Goal: Information Seeking & Learning: Compare options

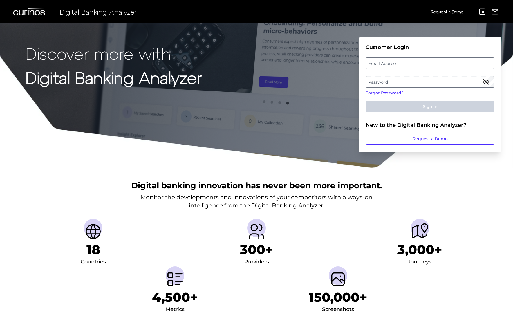
click at [382, 62] on label "Email Address" at bounding box center [430, 63] width 128 height 10
click at [382, 62] on input "email" at bounding box center [430, 63] width 129 height 12
type input "julie.lazarus@citizensbank.com"
click at [397, 83] on label "Password" at bounding box center [430, 82] width 128 height 10
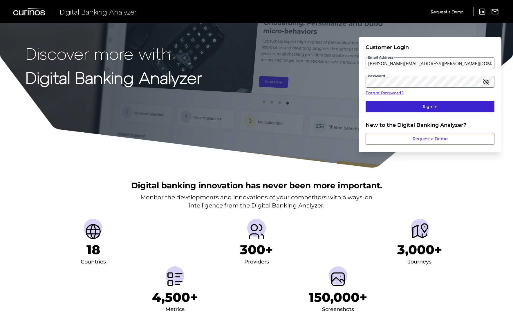
click at [404, 105] on button "Sign In" at bounding box center [430, 107] width 129 height 12
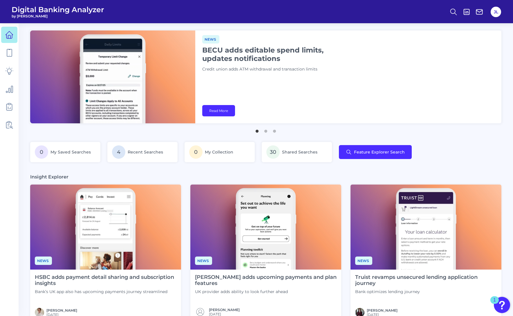
click at [108, 223] on img at bounding box center [105, 226] width 151 height 85
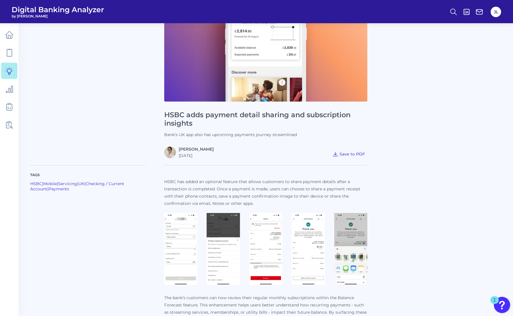
scroll to position [86, 0]
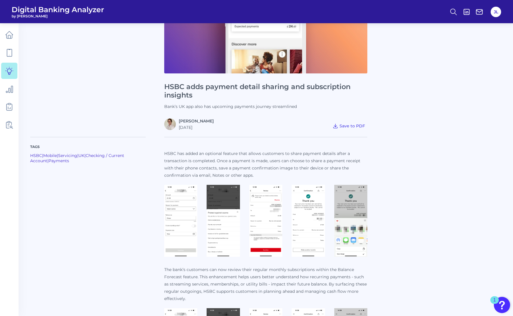
click at [180, 232] on img at bounding box center [180, 221] width 33 height 72
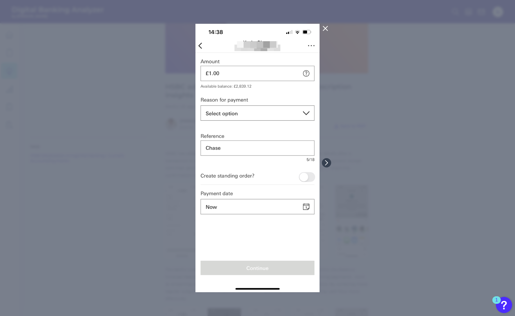
click at [327, 29] on icon at bounding box center [325, 28] width 7 height 7
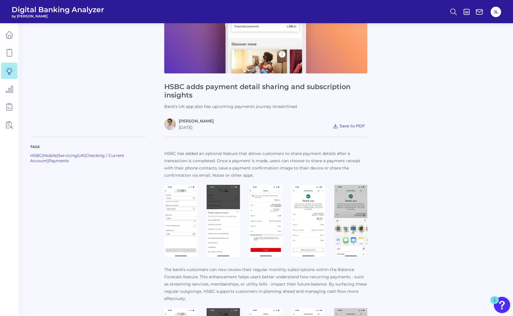
click at [225, 213] on img at bounding box center [223, 221] width 33 height 72
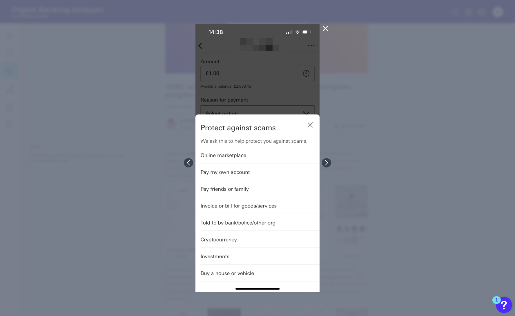
click at [327, 27] on icon at bounding box center [325, 28] width 7 height 7
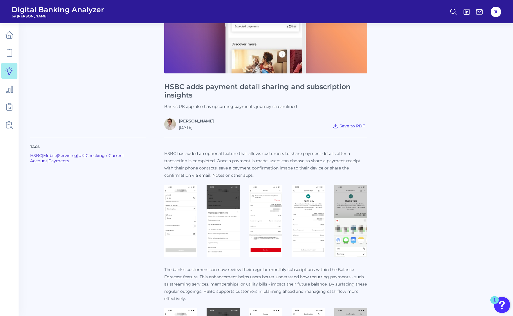
click at [276, 204] on img at bounding box center [265, 221] width 33 height 72
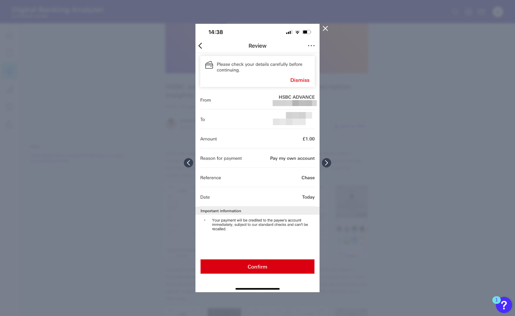
click at [326, 28] on icon at bounding box center [325, 28] width 4 height 4
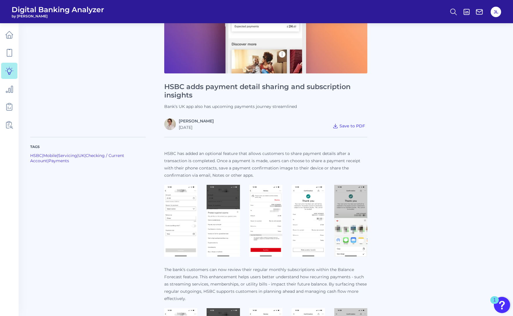
click at [316, 224] on img at bounding box center [308, 221] width 33 height 72
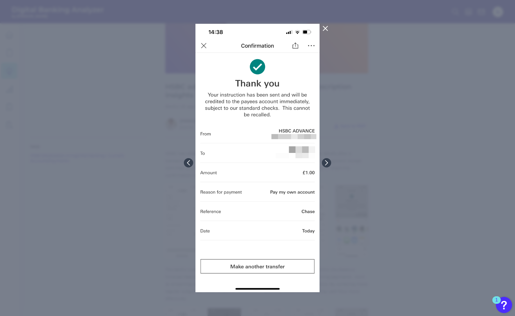
click at [325, 28] on icon at bounding box center [325, 28] width 4 height 4
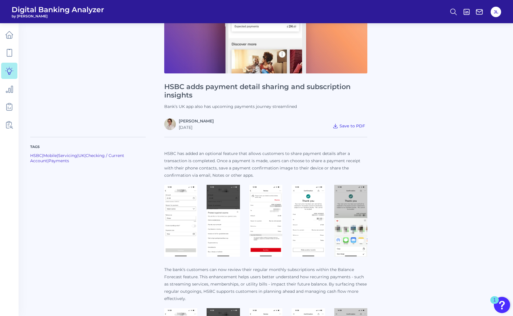
click at [360, 224] on img at bounding box center [350, 221] width 33 height 72
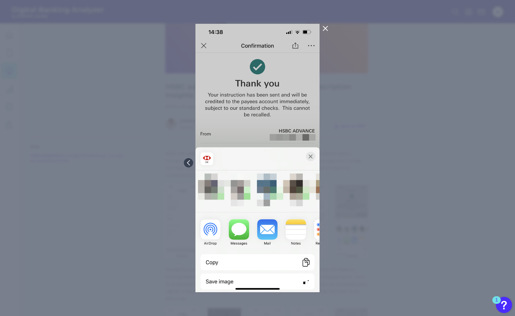
click at [328, 27] on icon at bounding box center [325, 28] width 7 height 7
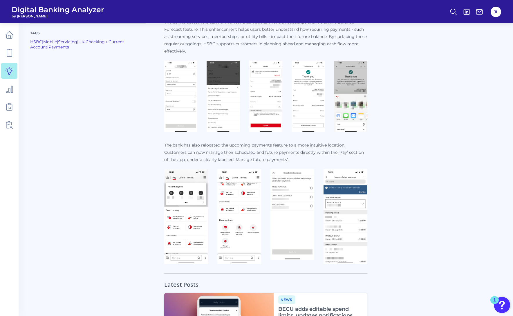
scroll to position [338, 0]
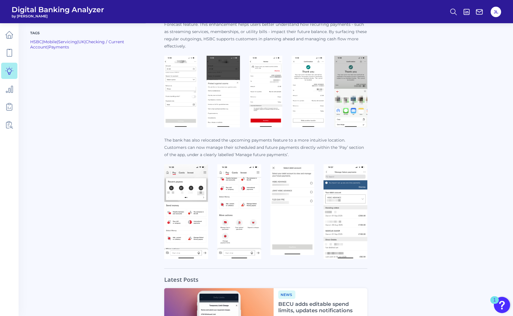
click at [185, 214] on img at bounding box center [186, 211] width 44 height 95
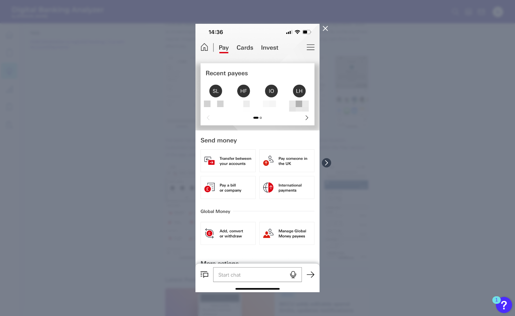
click at [329, 24] on button at bounding box center [326, 28] width 12 height 9
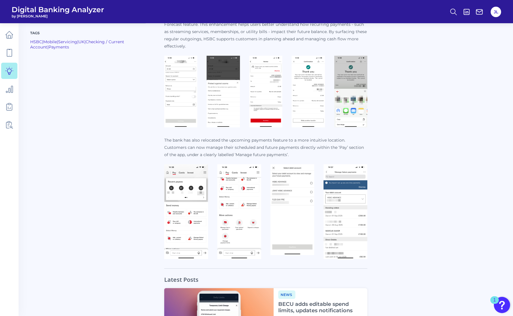
click at [245, 220] on img at bounding box center [239, 211] width 44 height 95
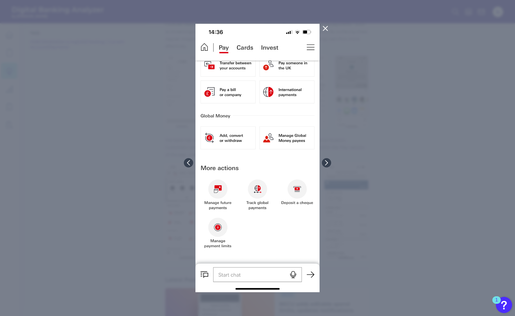
click at [327, 28] on icon at bounding box center [325, 28] width 7 height 7
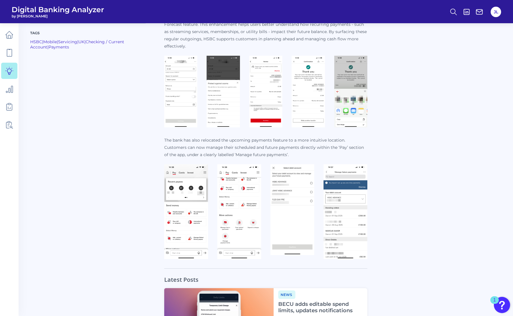
click at [306, 207] on img at bounding box center [292, 209] width 44 height 91
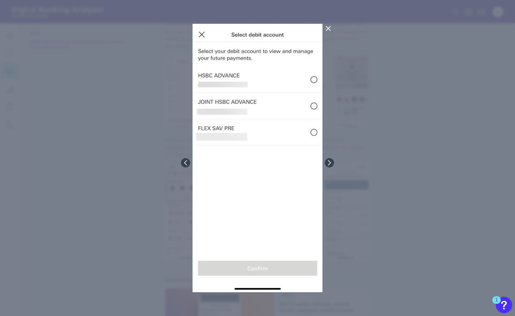
click at [331, 27] on icon at bounding box center [328, 28] width 7 height 7
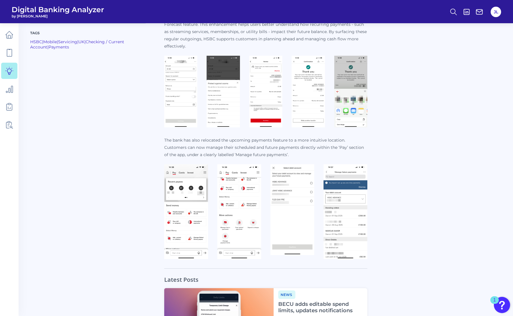
click at [357, 201] on img at bounding box center [345, 211] width 44 height 95
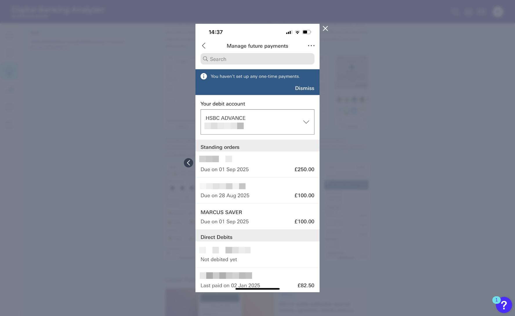
click at [327, 27] on icon at bounding box center [325, 28] width 4 height 4
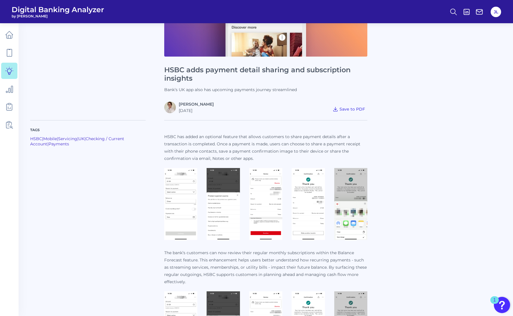
scroll to position [0, 0]
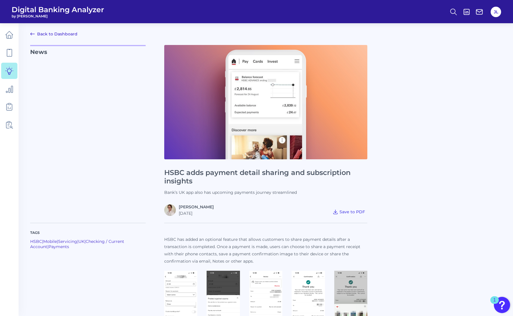
click at [34, 32] on icon at bounding box center [32, 33] width 7 height 7
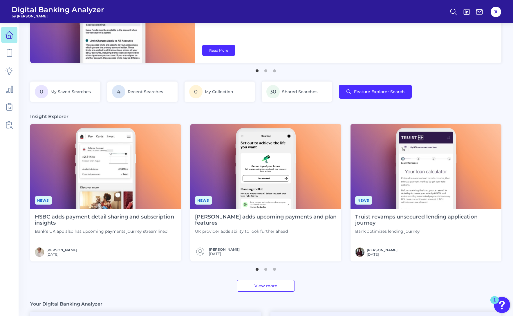
scroll to position [61, 0]
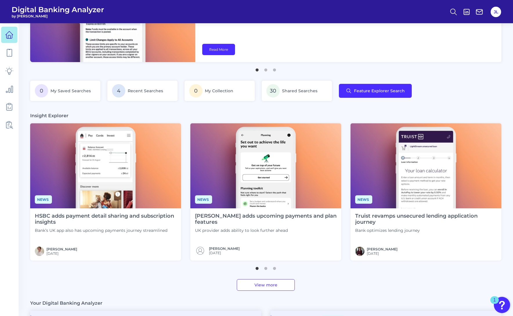
click at [260, 161] on img at bounding box center [265, 165] width 151 height 85
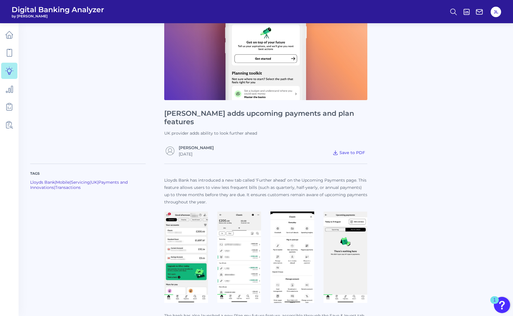
scroll to position [68, 0]
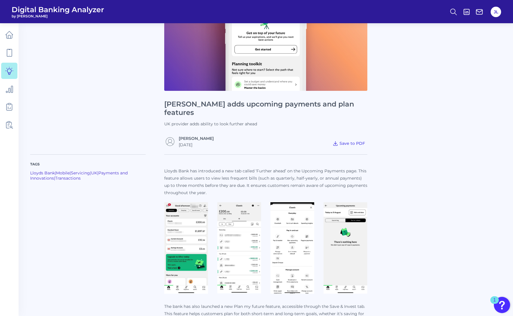
click at [196, 217] on img at bounding box center [186, 247] width 44 height 91
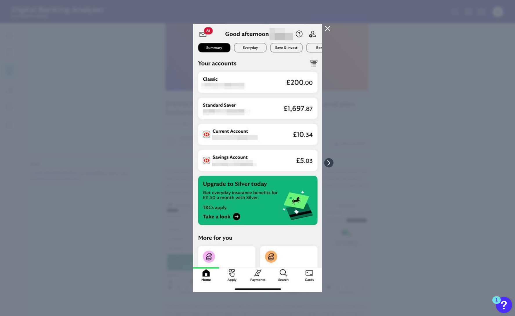
click at [328, 29] on icon at bounding box center [328, 28] width 4 height 4
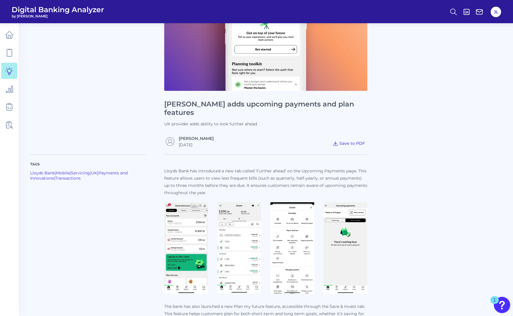
click at [249, 239] on img at bounding box center [239, 247] width 44 height 91
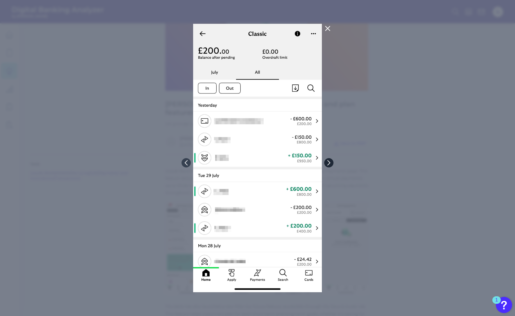
click at [330, 161] on icon at bounding box center [328, 162] width 5 height 5
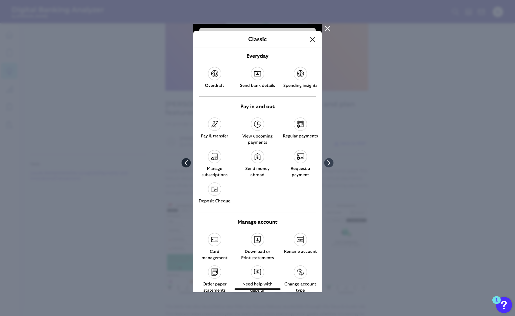
click at [184, 160] on icon at bounding box center [186, 162] width 5 height 5
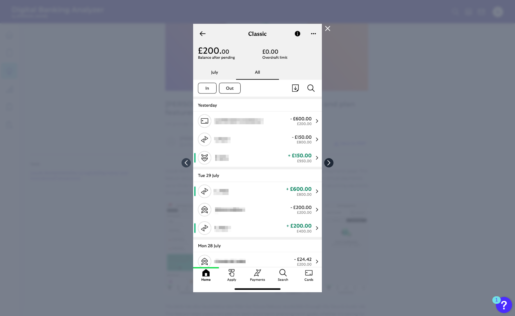
click at [329, 163] on icon at bounding box center [329, 162] width 2 height 5
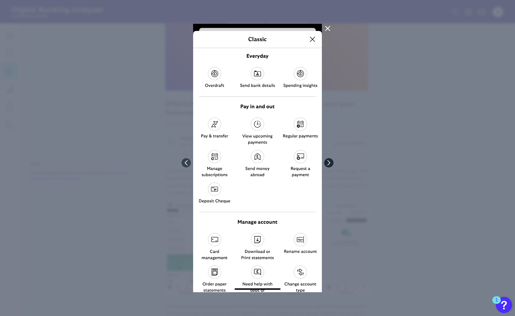
click at [329, 163] on icon at bounding box center [328, 162] width 5 height 5
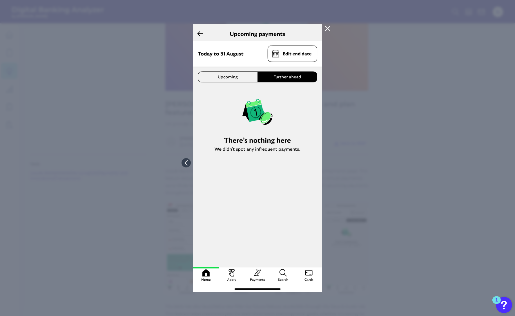
click at [329, 29] on icon at bounding box center [327, 28] width 7 height 7
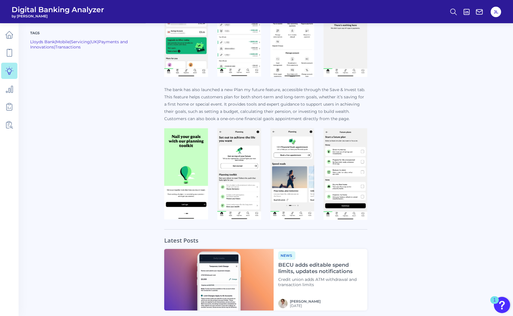
scroll to position [287, 0]
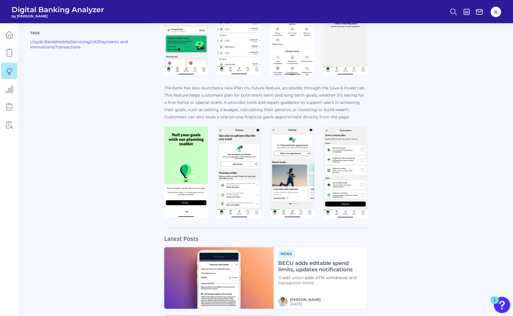
click at [240, 175] on img at bounding box center [239, 171] width 44 height 91
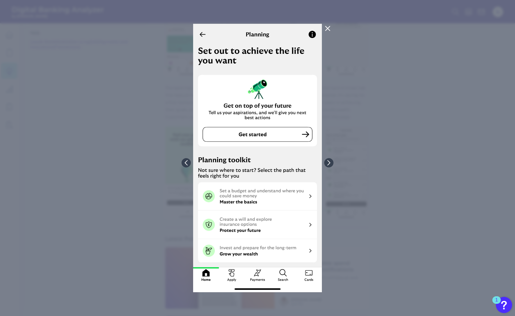
click at [329, 30] on icon at bounding box center [327, 28] width 4 height 4
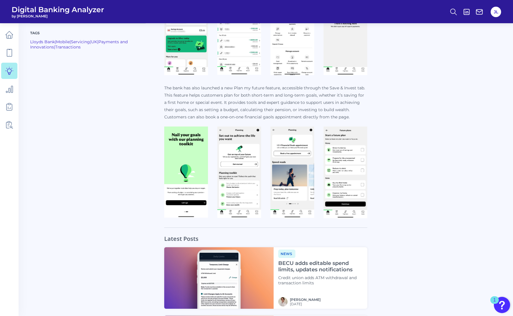
click at [295, 189] on img at bounding box center [292, 171] width 44 height 91
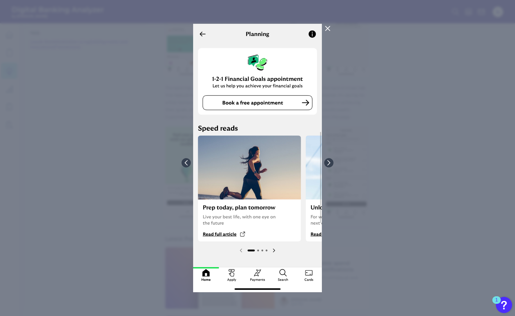
click at [329, 26] on icon at bounding box center [328, 28] width 4 height 4
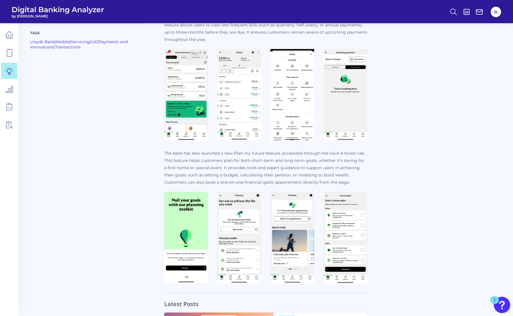
scroll to position [0, 0]
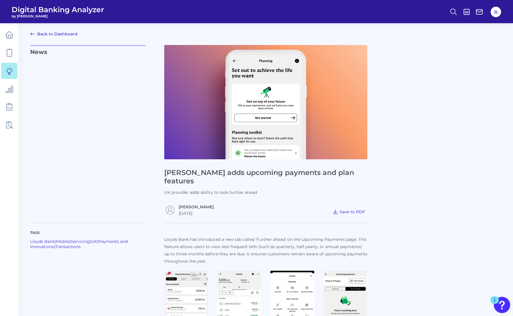
click at [51, 32] on link "Back to Dashboard" at bounding box center [53, 33] width 47 height 7
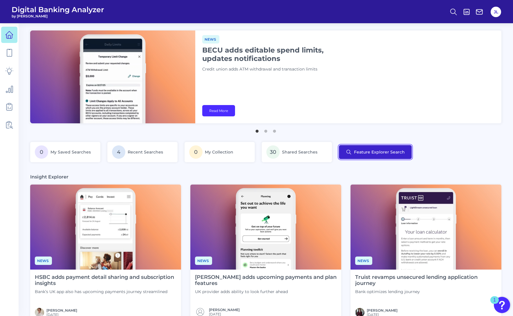
click at [389, 151] on button "Feature Explorer Search" at bounding box center [375, 152] width 73 height 14
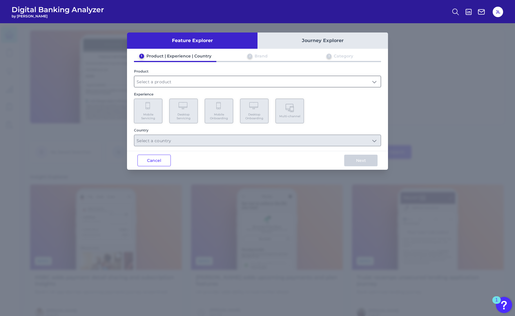
click at [211, 82] on input "text" at bounding box center [257, 81] width 247 height 11
click at [227, 71] on div "Product" at bounding box center [257, 71] width 247 height 4
click at [154, 162] on button "Cancel" at bounding box center [154, 161] width 33 height 12
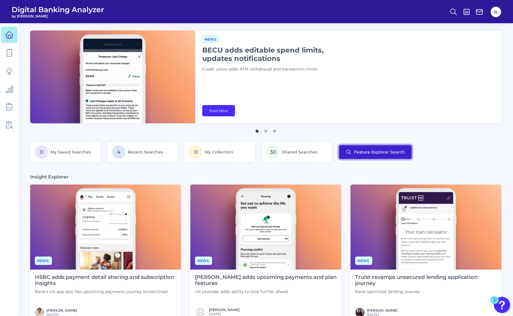
click at [391, 152] on button "Feature Explorer Search" at bounding box center [375, 152] width 73 height 14
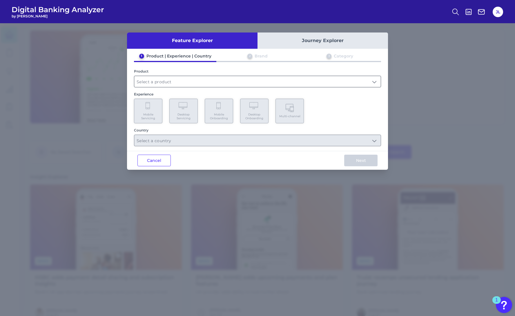
click at [189, 82] on input "text" at bounding box center [257, 81] width 247 height 11
click at [352, 121] on div "Mobile Servicing Desktop Servicing Mobile Onboarding Desktop Onboarding Multi-c…" at bounding box center [257, 111] width 247 height 25
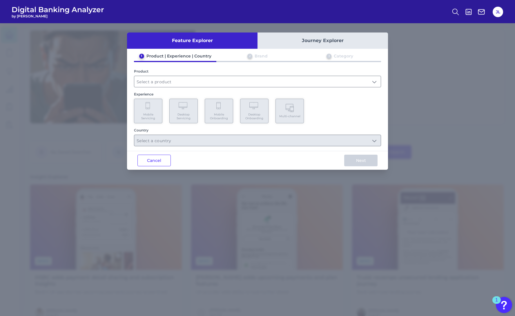
click at [173, 75] on div "Product" at bounding box center [257, 78] width 247 height 18
click at [170, 83] on input "text" at bounding box center [257, 81] width 247 height 11
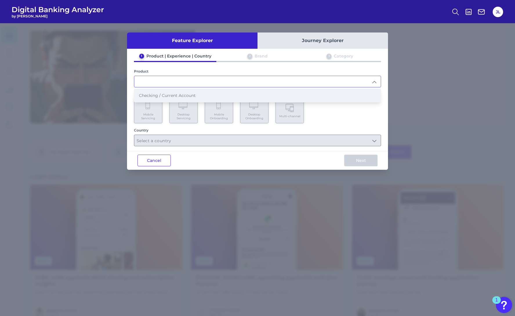
click at [163, 96] on span "Checking / Current Account" at bounding box center [167, 95] width 57 height 5
type input "Checking / Current Account"
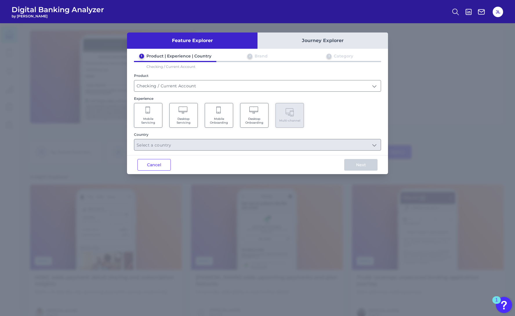
click at [224, 114] on Onboarding "Mobile Onboarding" at bounding box center [219, 115] width 28 height 25
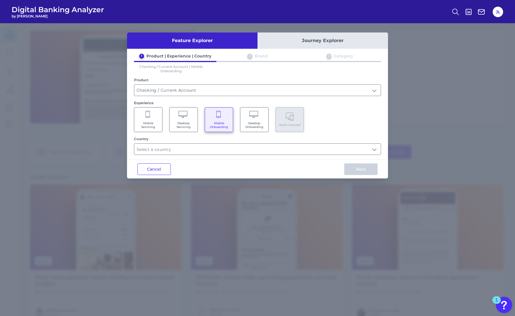
drag, startPoint x: 220, startPoint y: 117, endPoint x: 194, endPoint y: 118, distance: 26.4
click at [220, 117] on icon at bounding box center [218, 114] width 4 height 7
click at [150, 121] on span "Mobile Servicing" at bounding box center [148, 125] width 22 height 8
click at [183, 122] on span "Desktop Servicing" at bounding box center [184, 125] width 22 height 8
click at [144, 121] on span "Mobile Servicing" at bounding box center [148, 125] width 22 height 8
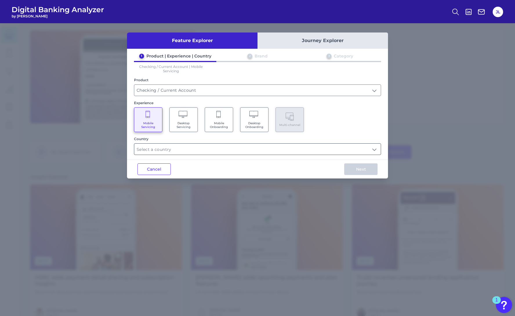
click at [168, 152] on input "text" at bounding box center [257, 149] width 247 height 11
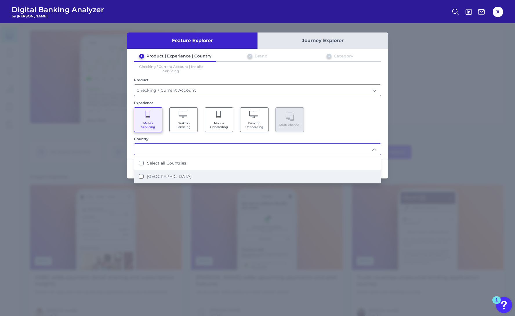
click at [142, 176] on States "United States" at bounding box center [141, 176] width 5 height 5
type input "Select all Countries"
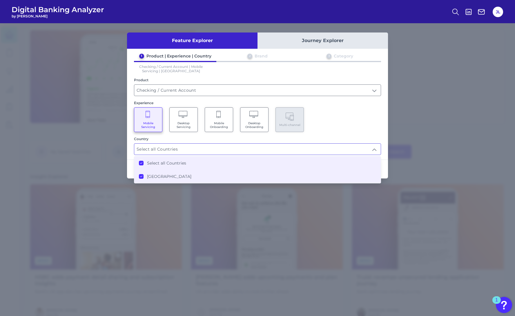
click at [339, 115] on div "Mobile Servicing Desktop Servicing Mobile Onboarding Desktop Onboarding Multi-c…" at bounding box center [257, 119] width 247 height 25
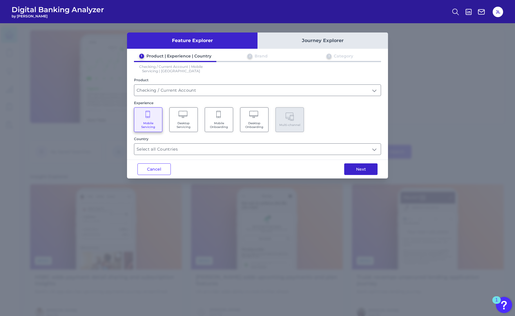
click at [361, 170] on button "Next" at bounding box center [360, 169] width 33 height 12
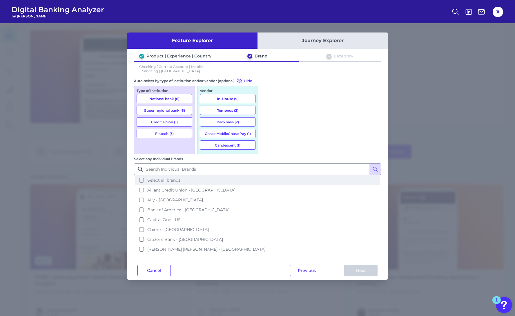
click at [266, 175] on button "Select all brands" at bounding box center [258, 180] width 246 height 10
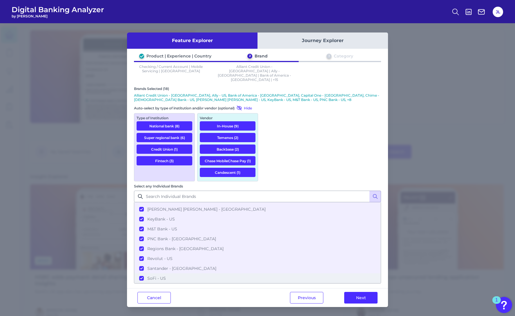
scroll to position [44, 0]
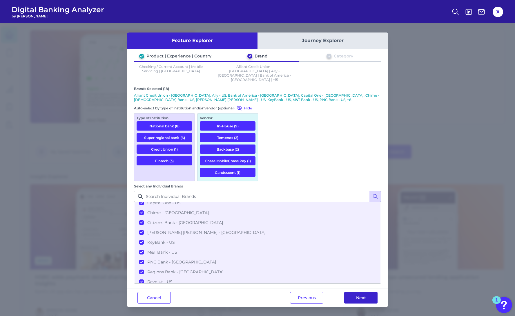
click at [358, 292] on button "Next" at bounding box center [360, 298] width 33 height 12
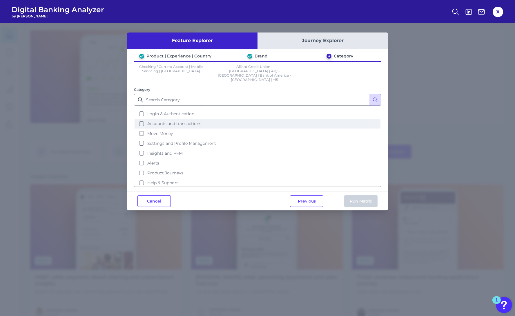
scroll to position [28, 0]
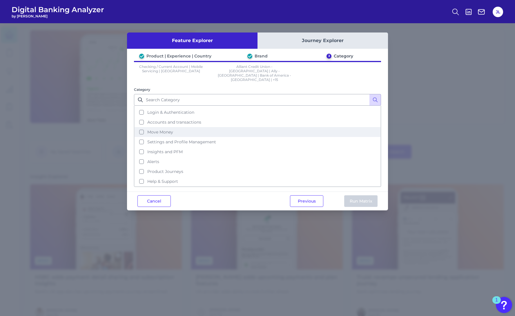
click at [142, 127] on button "Move Money" at bounding box center [258, 132] width 246 height 10
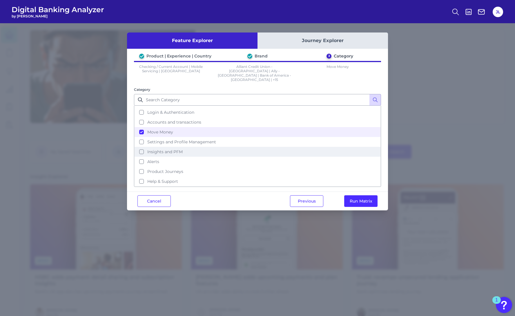
click at [143, 147] on button "Insights and PFM" at bounding box center [258, 152] width 246 height 10
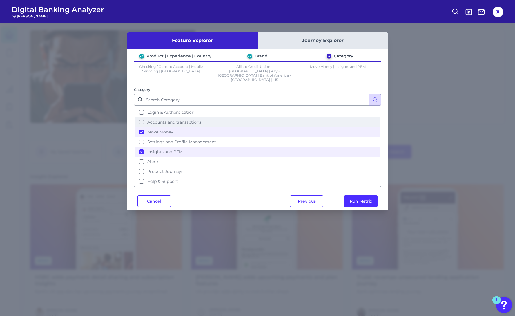
click at [142, 117] on button "Accounts and transactions" at bounding box center [258, 122] width 246 height 10
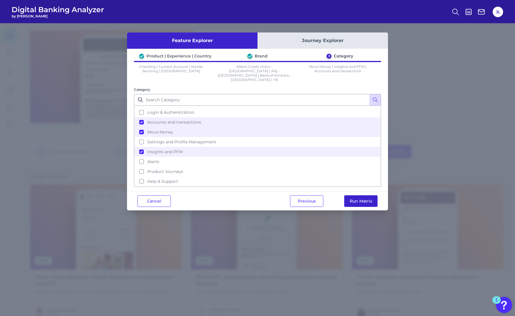
click at [358, 195] on button "Run Matrix" at bounding box center [360, 201] width 33 height 12
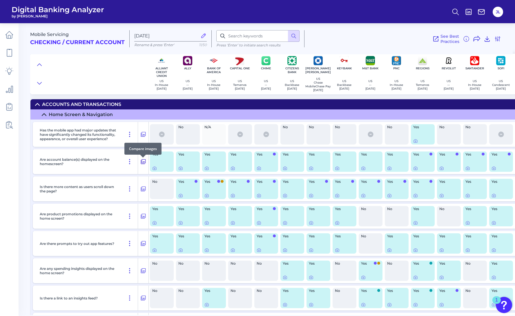
click at [144, 164] on icon at bounding box center [143, 161] width 5 height 5
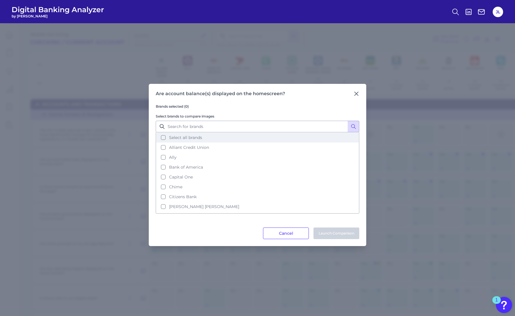
click at [166, 137] on button "Select all brands" at bounding box center [257, 138] width 202 height 10
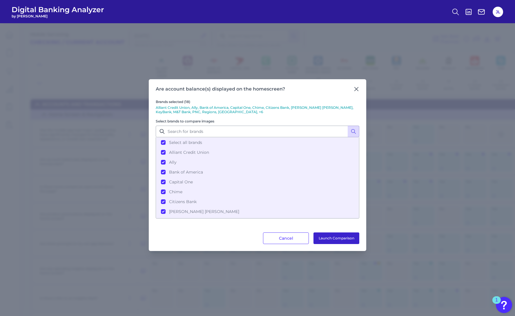
click at [338, 237] on button "Launch Comparison" at bounding box center [337, 238] width 46 height 12
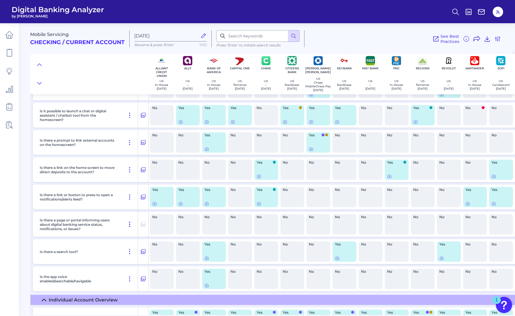
scroll to position [265, 0]
click at [145, 197] on icon at bounding box center [143, 196] width 6 height 7
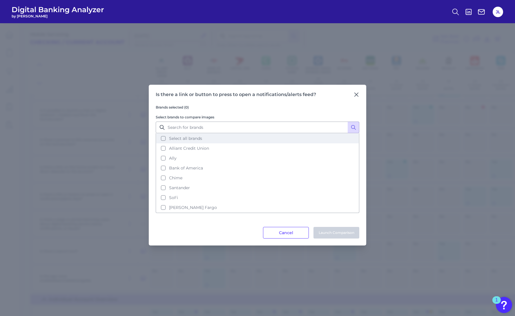
click at [163, 140] on button "Select all brands" at bounding box center [257, 138] width 202 height 10
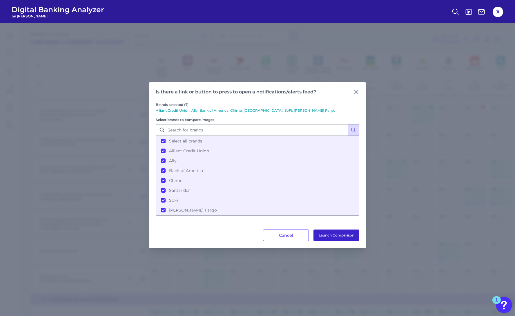
click at [333, 234] on button "Launch Comparison" at bounding box center [337, 235] width 46 height 12
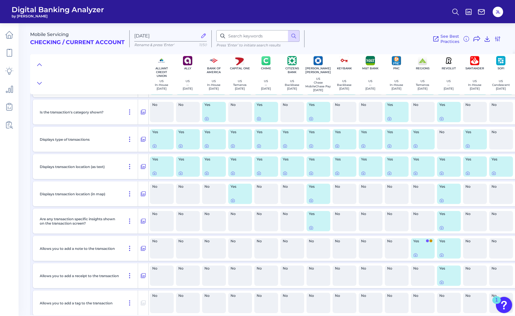
scroll to position [1221, 0]
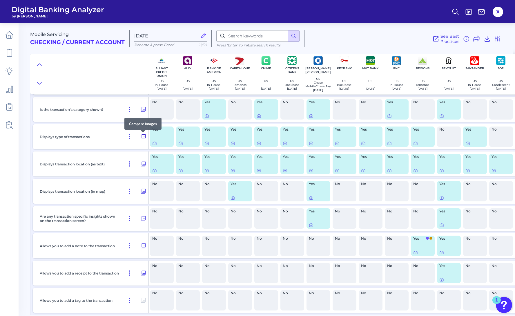
click at [142, 139] on icon at bounding box center [143, 136] width 5 height 5
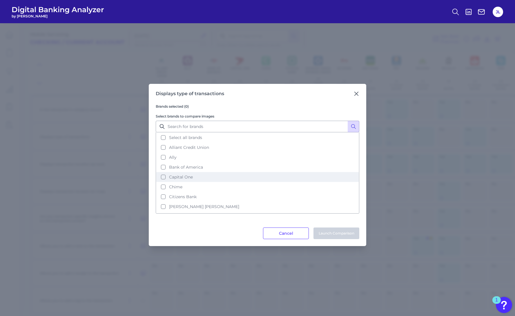
click at [164, 178] on button "Capital One" at bounding box center [257, 177] width 202 height 10
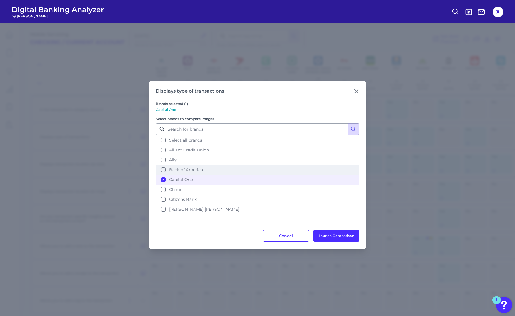
click at [163, 170] on button "Bank of America" at bounding box center [257, 170] width 202 height 10
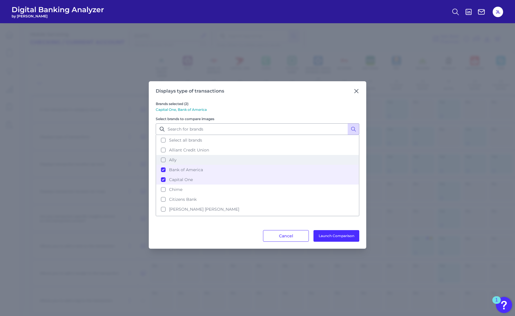
click at [163, 159] on button "Ally" at bounding box center [257, 160] width 202 height 10
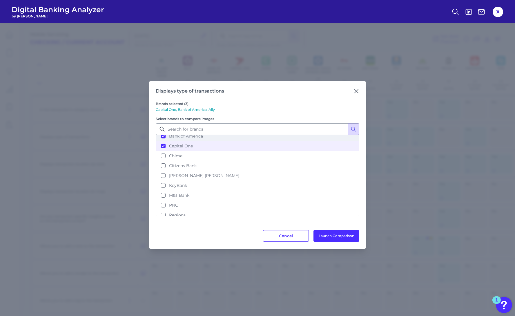
scroll to position [34, 0]
click at [162, 154] on button "Chime" at bounding box center [257, 155] width 202 height 10
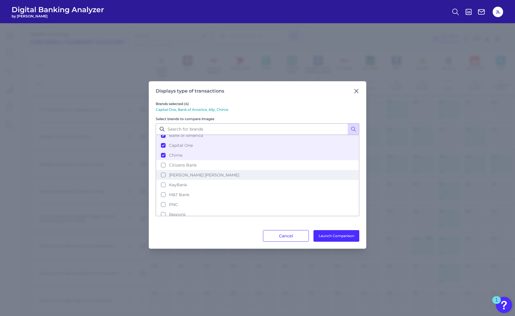
click at [163, 174] on button "[PERSON_NAME] [PERSON_NAME]" at bounding box center [257, 175] width 202 height 10
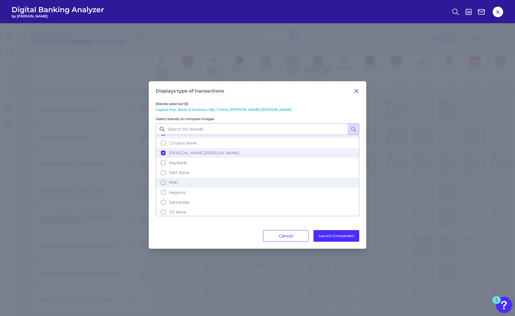
scroll to position [57, 0]
click at [162, 181] on button "PNC" at bounding box center [257, 182] width 202 height 10
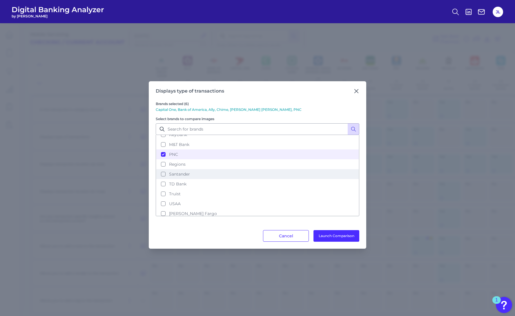
scroll to position [87, 0]
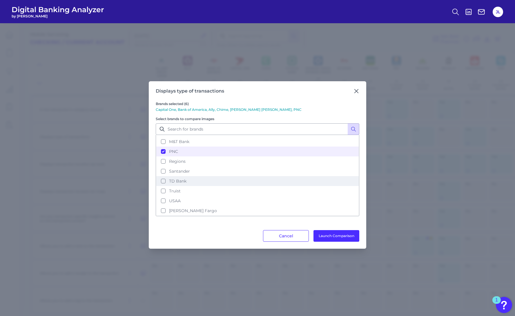
click at [165, 182] on button "TD Bank" at bounding box center [257, 181] width 202 height 10
click at [165, 202] on button "USAA" at bounding box center [257, 201] width 202 height 10
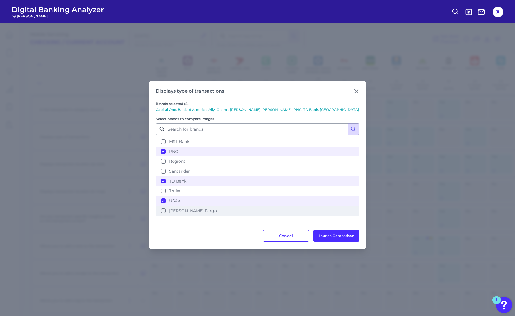
click at [164, 211] on button "Wells Fargo" at bounding box center [257, 211] width 202 height 10
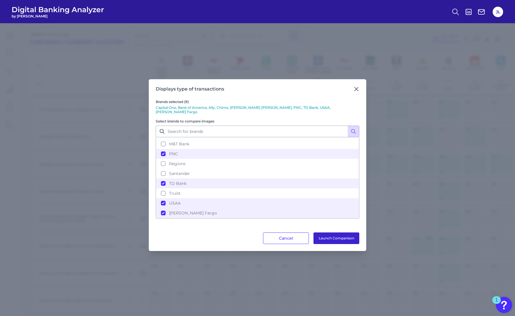
click at [341, 235] on button "Launch Comparison" at bounding box center [337, 238] width 46 height 12
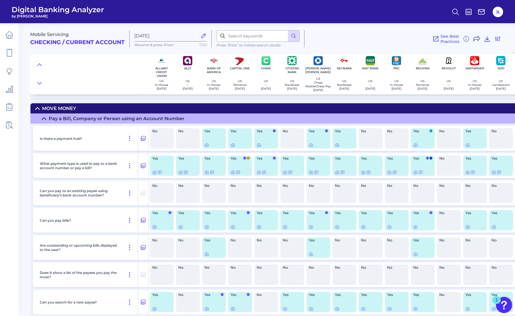
scroll to position [1617, 0]
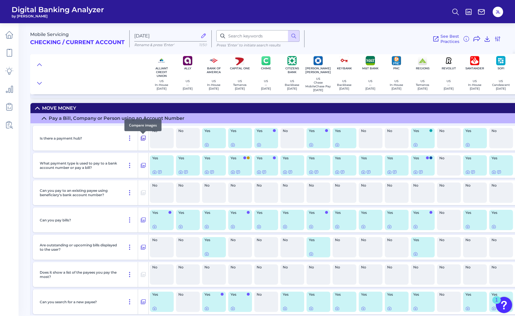
click at [144, 139] on icon at bounding box center [143, 138] width 6 height 7
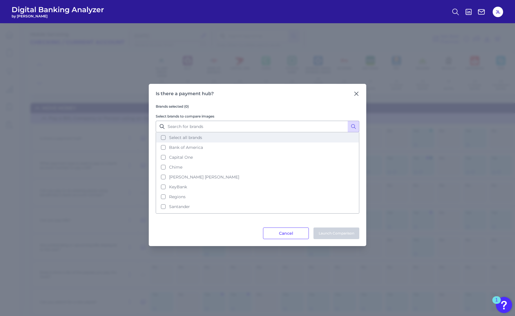
click at [162, 138] on button "Select all brands" at bounding box center [257, 138] width 202 height 10
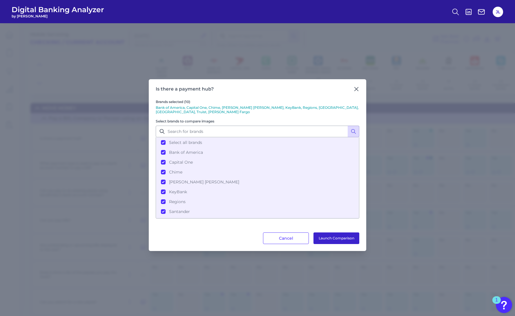
click at [336, 232] on button "Launch Comparison" at bounding box center [337, 238] width 46 height 12
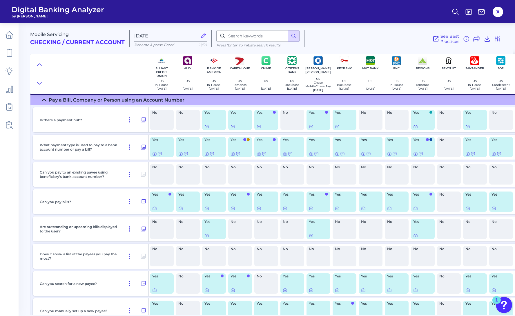
scroll to position [1637, 0]
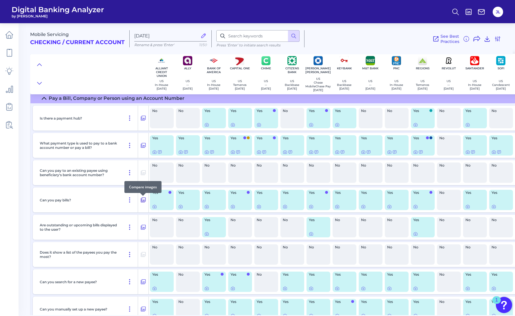
click at [144, 202] on icon at bounding box center [143, 199] width 6 height 7
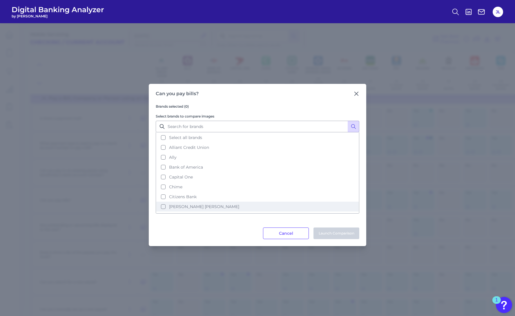
click at [164, 205] on button "[PERSON_NAME] [PERSON_NAME]" at bounding box center [257, 207] width 202 height 10
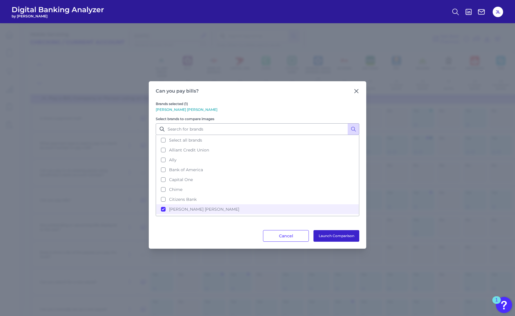
click at [341, 234] on button "Launch Comparison" at bounding box center [337, 236] width 46 height 12
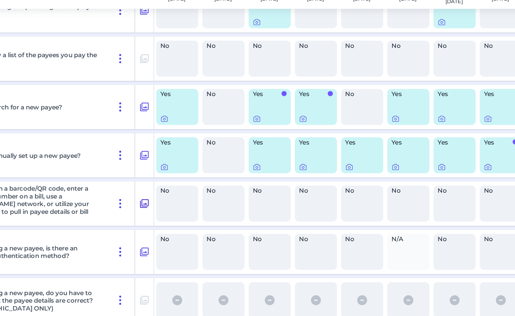
scroll to position [1769, 0]
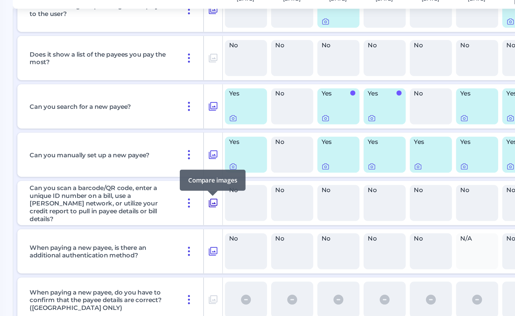
click at [144, 206] on icon at bounding box center [143, 204] width 5 height 5
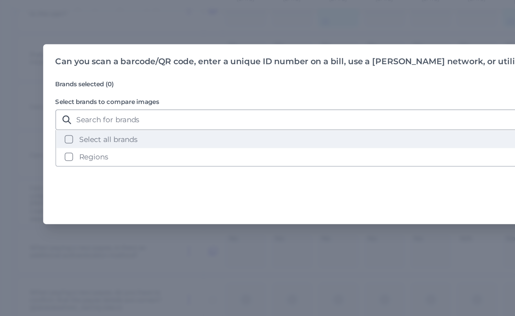
click at [77, 168] on button "Select all brands" at bounding box center [258, 168] width 406 height 10
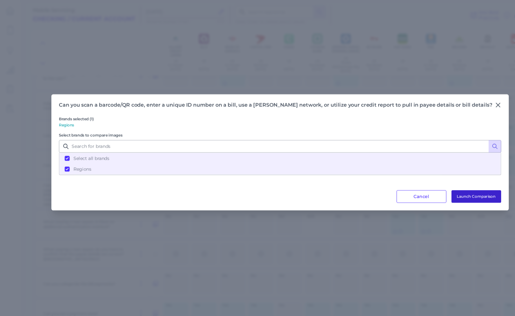
click at [415, 206] on button "Launch Comparison" at bounding box center [438, 206] width 46 height 12
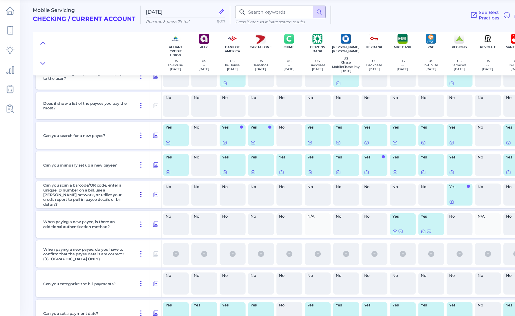
click at [130, 206] on icon at bounding box center [129, 204] width 1 height 5
click at [143, 206] on icon at bounding box center [143, 203] width 6 height 7
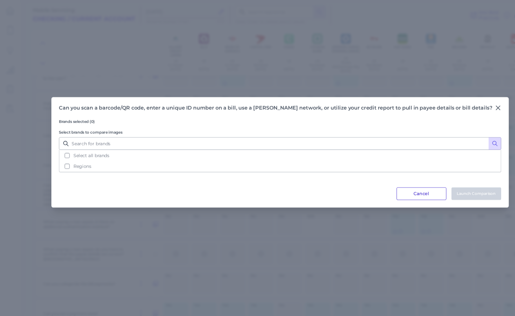
click at [384, 203] on button "Cancel" at bounding box center [388, 203] width 46 height 12
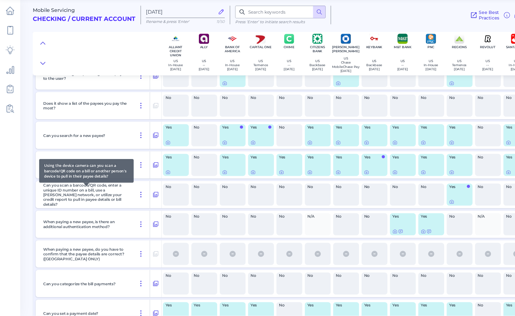
click at [91, 209] on p "Can you scan a barcode/QR code, enter a unique ID number on a bill, use a bille…" at bounding box center [79, 204] width 79 height 22
drag, startPoint x: 95, startPoint y: 213, endPoint x: 41, endPoint y: 200, distance: 56.2
click at [40, 200] on p "Can you scan a barcode/QR code, enter a unique ID number on a bill, use a bille…" at bounding box center [79, 204] width 79 height 22
copy p "Can you scan a barcode/QR code, enter a unique ID number on a bill, use a bille…"
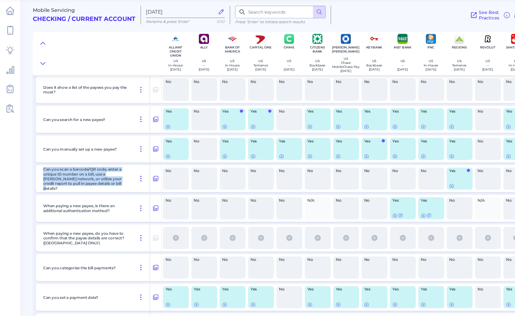
scroll to position [1785, 0]
click at [143, 217] on icon at bounding box center [143, 215] width 6 height 7
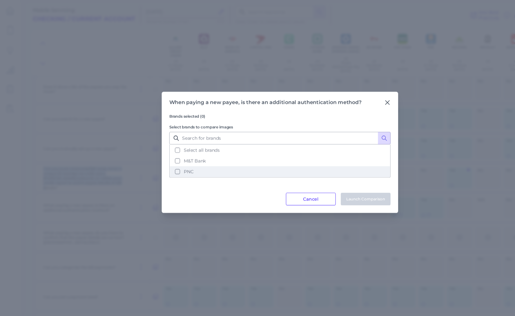
click at [163, 182] on button "PNC" at bounding box center [257, 183] width 202 height 10
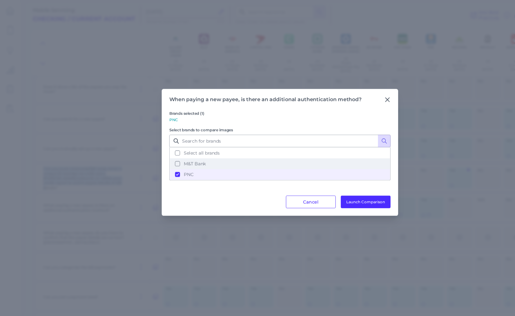
click at [163, 175] on button "M&T Bank" at bounding box center [257, 176] width 202 height 10
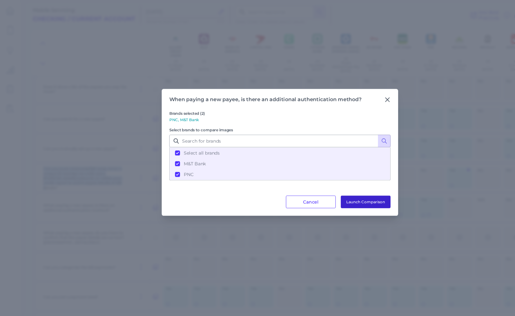
click at [333, 209] on button "Launch Comparison" at bounding box center [337, 211] width 46 height 12
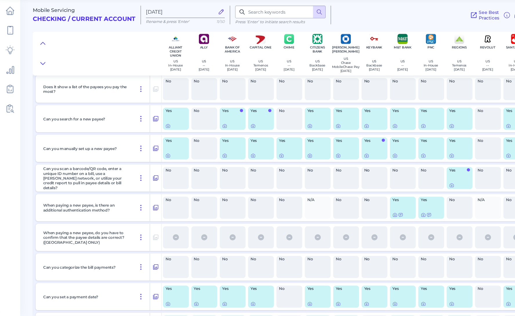
click at [19, 240] on main "Mobile Servicing Checking / Current Account Aug 27 2025 Rename & press 'Enter' …" at bounding box center [257, 158] width 515 height 316
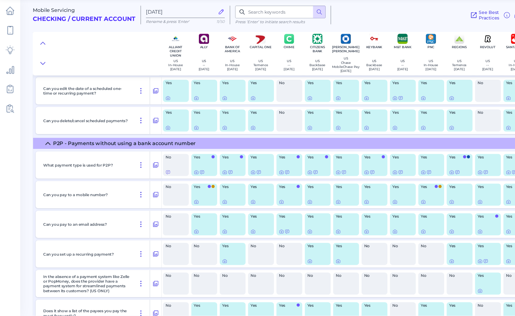
scroll to position [2253, 0]
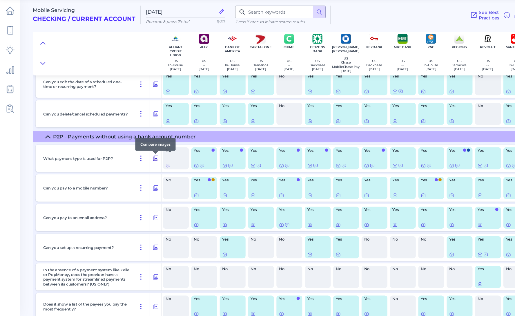
click at [143, 173] on icon at bounding box center [143, 170] width 5 height 5
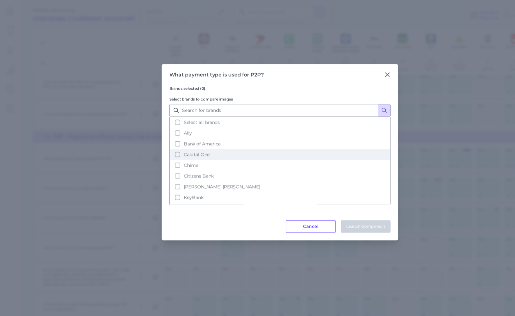
click at [164, 168] on button "Capital One" at bounding box center [257, 167] width 202 height 10
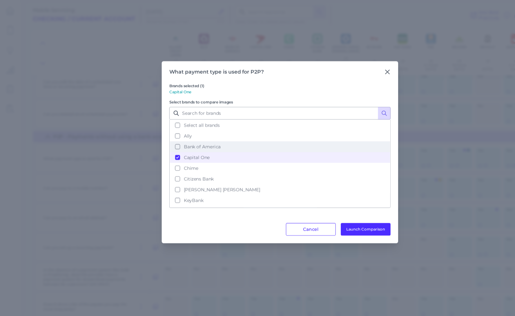
click at [164, 160] on button "Bank of America" at bounding box center [257, 160] width 202 height 10
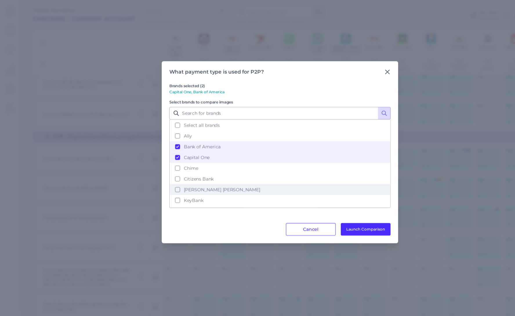
click at [163, 200] on button "[PERSON_NAME] [PERSON_NAME]" at bounding box center [257, 199] width 202 height 10
click at [345, 238] on button "Launch Comparison" at bounding box center [337, 236] width 46 height 12
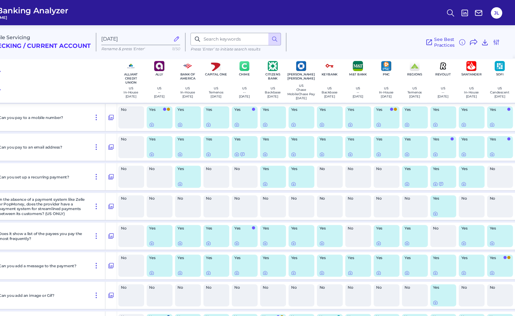
scroll to position [0, 0]
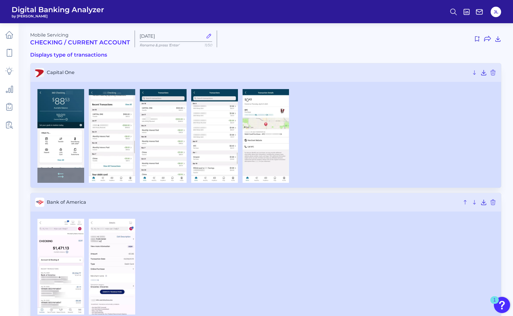
click at [76, 130] on img at bounding box center [60, 136] width 47 height 94
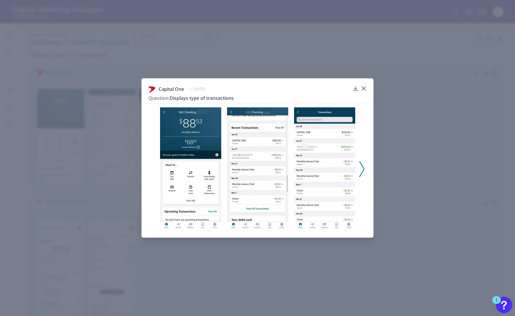
click at [363, 169] on icon at bounding box center [361, 169] width 5 height 16
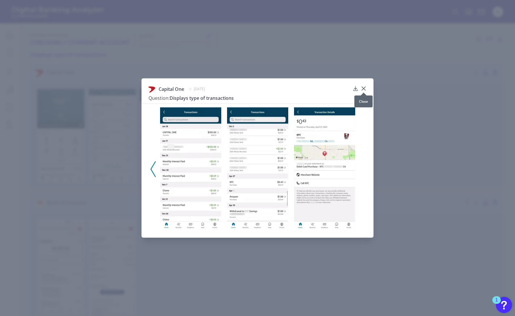
click at [362, 88] on icon at bounding box center [364, 89] width 6 height 6
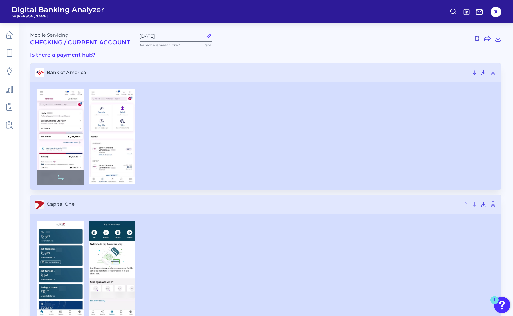
click at [73, 129] on img at bounding box center [60, 137] width 47 height 96
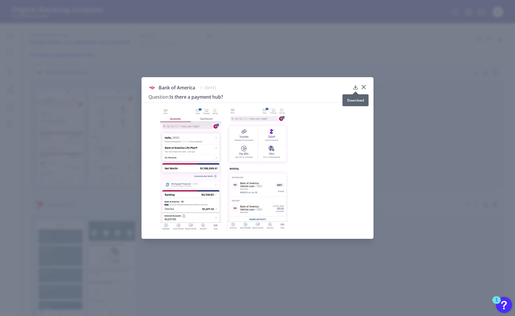
click at [358, 86] on icon at bounding box center [356, 87] width 6 height 6
click at [364, 86] on icon at bounding box center [364, 87] width 6 height 6
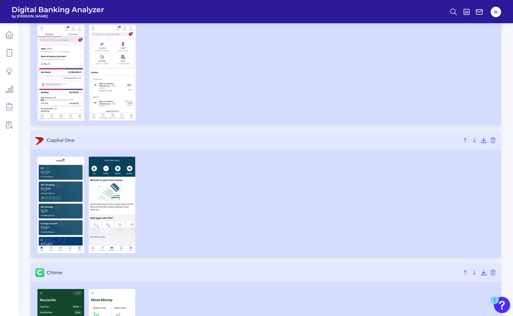
scroll to position [108, 0]
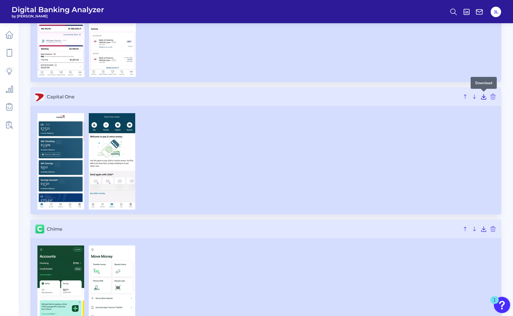
click at [485, 97] on icon at bounding box center [483, 96] width 7 height 7
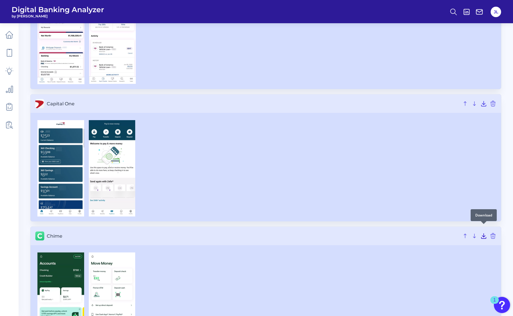
scroll to position [0, 0]
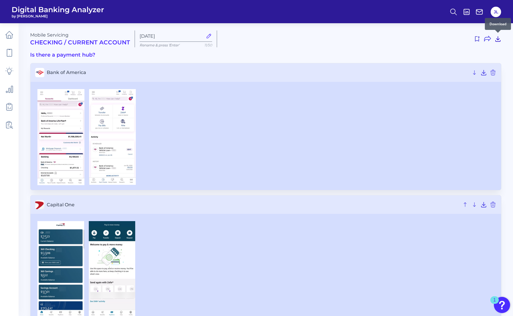
click at [498, 40] on icon at bounding box center [497, 39] width 5 height 5
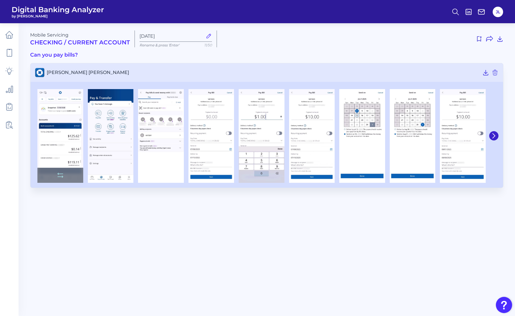
click at [73, 112] on img at bounding box center [60, 136] width 46 height 94
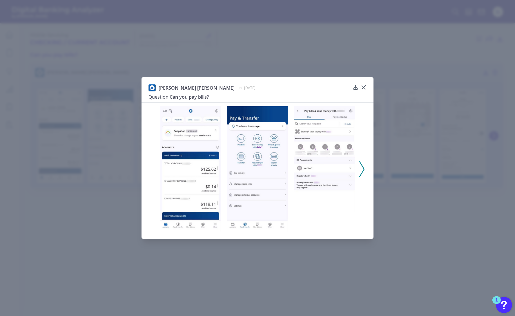
click at [363, 169] on icon at bounding box center [361, 169] width 5 height 16
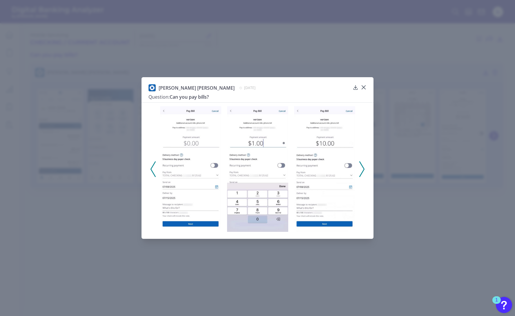
click at [363, 169] on icon at bounding box center [361, 169] width 5 height 16
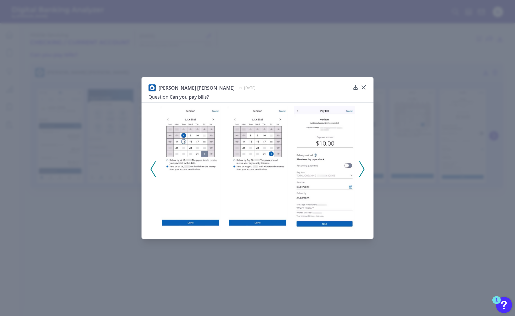
click at [363, 169] on icon at bounding box center [361, 169] width 5 height 16
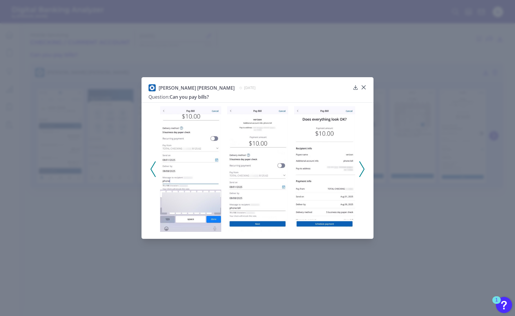
click at [362, 169] on icon at bounding box center [361, 169] width 5 height 16
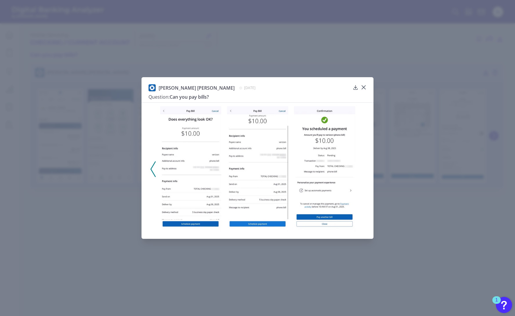
click at [362, 169] on div at bounding box center [258, 166] width 232 height 129
click at [363, 86] on icon at bounding box center [364, 87] width 6 height 6
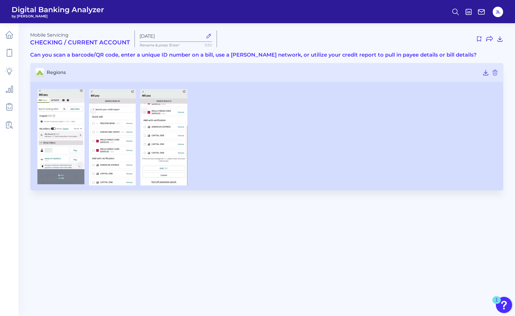
click at [62, 128] on img at bounding box center [60, 136] width 47 height 95
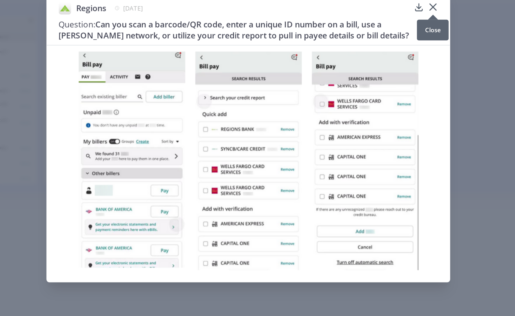
click at [365, 84] on icon at bounding box center [364, 84] width 6 height 6
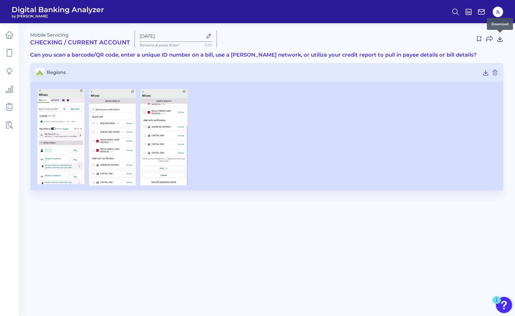
click at [502, 40] on icon at bounding box center [500, 38] width 7 height 7
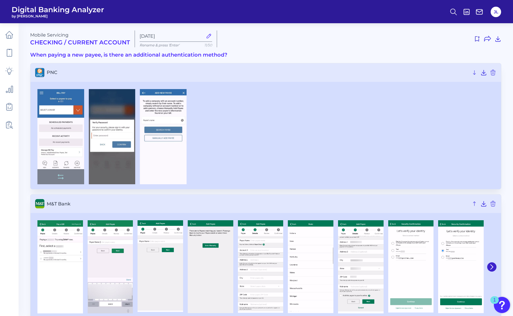
click at [74, 146] on img at bounding box center [60, 136] width 47 height 95
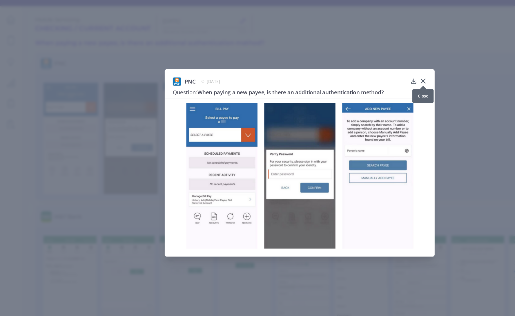
click at [363, 88] on icon at bounding box center [363, 87] width 3 height 3
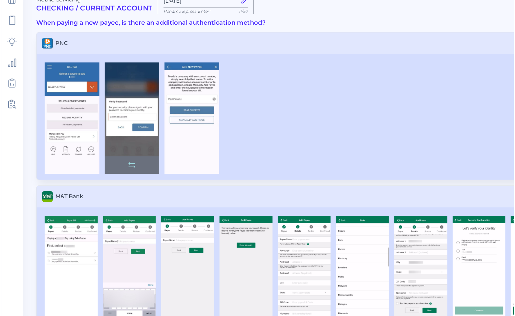
scroll to position [12, 0]
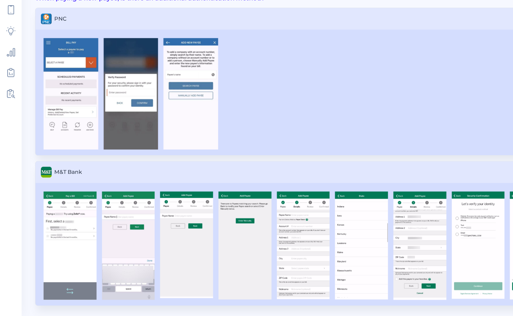
click at [62, 255] on img at bounding box center [60, 255] width 46 height 93
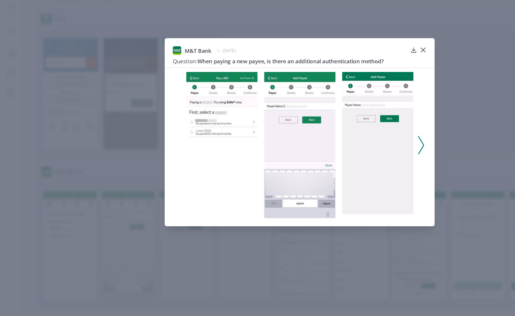
click at [184, 153] on img at bounding box center [190, 168] width 61 height 125
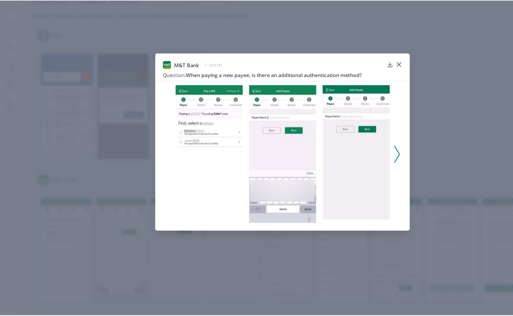
scroll to position [11, 0]
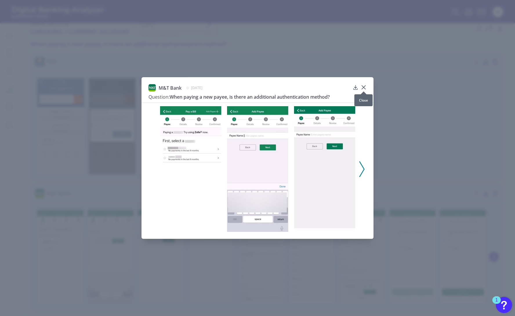
click at [363, 88] on icon at bounding box center [363, 87] width 3 height 3
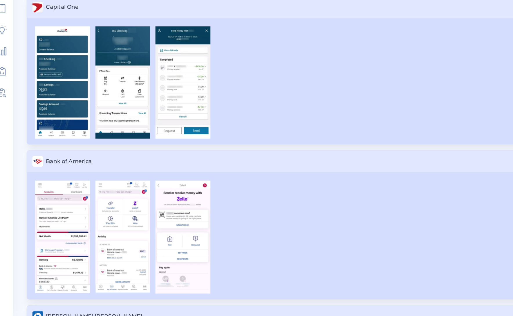
scroll to position [21, 0]
